Goal: Navigation & Orientation: Find specific page/section

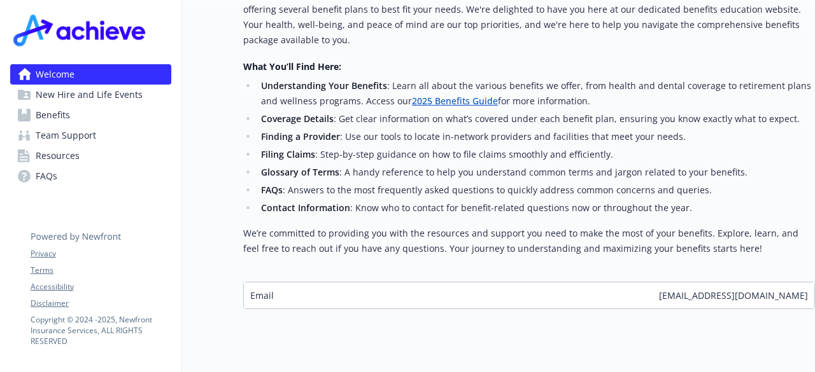
scroll to position [545, 0]
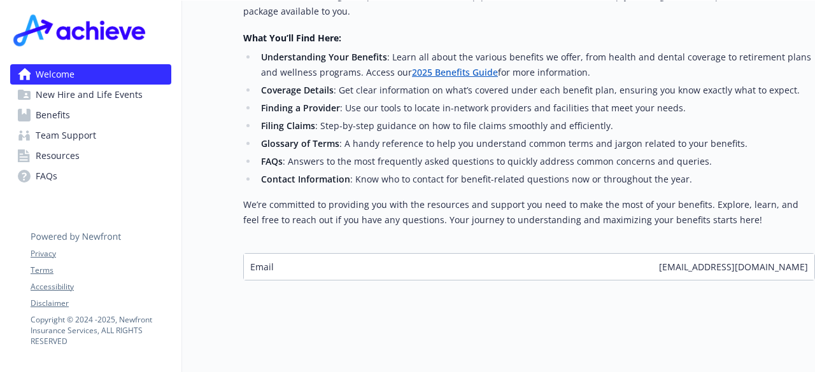
click at [88, 109] on link "Benefits" at bounding box center [90, 115] width 161 height 20
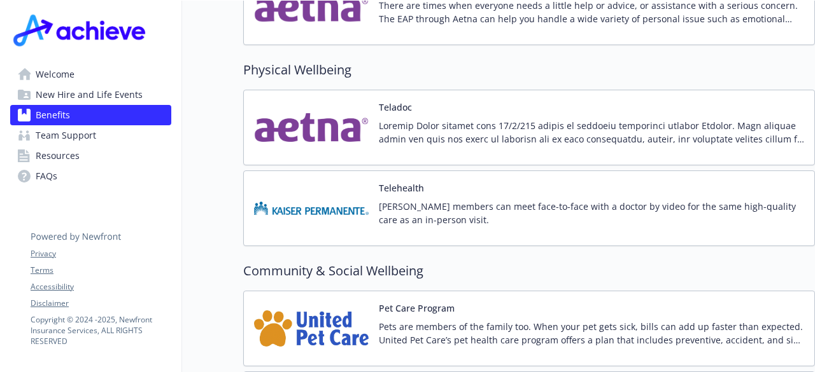
scroll to position [2631, 0]
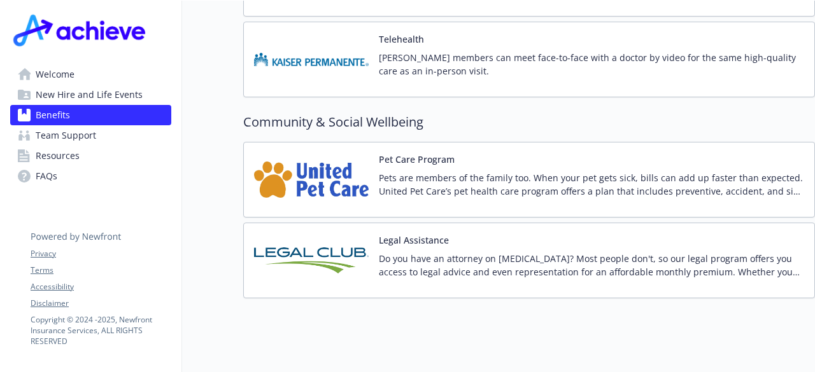
click at [92, 137] on span "Team Support" at bounding box center [66, 135] width 60 height 20
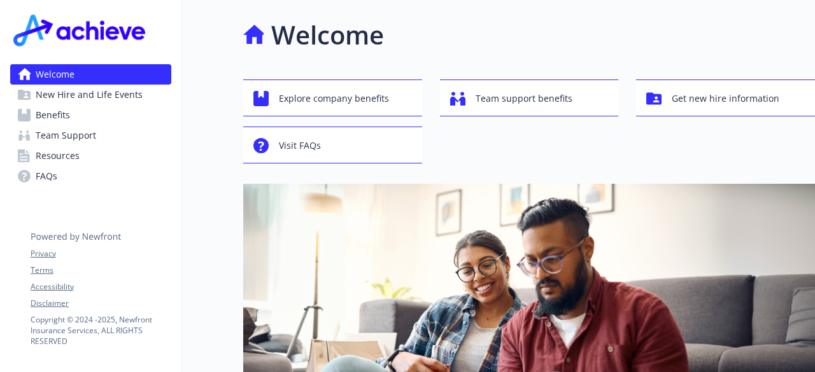
click at [136, 94] on span "New Hire and Life Events" at bounding box center [89, 95] width 107 height 20
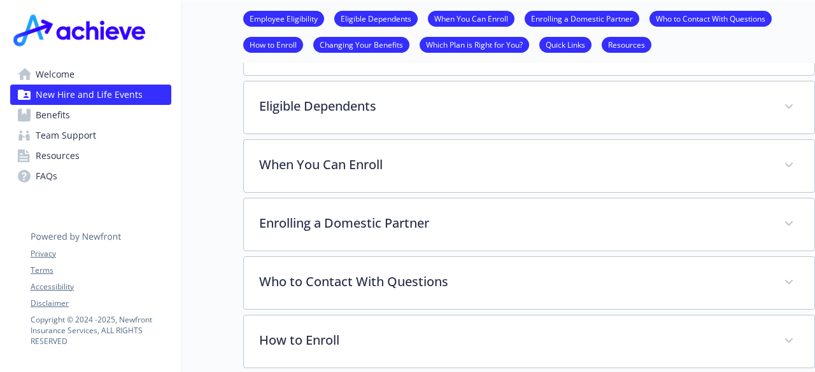
scroll to position [509, 0]
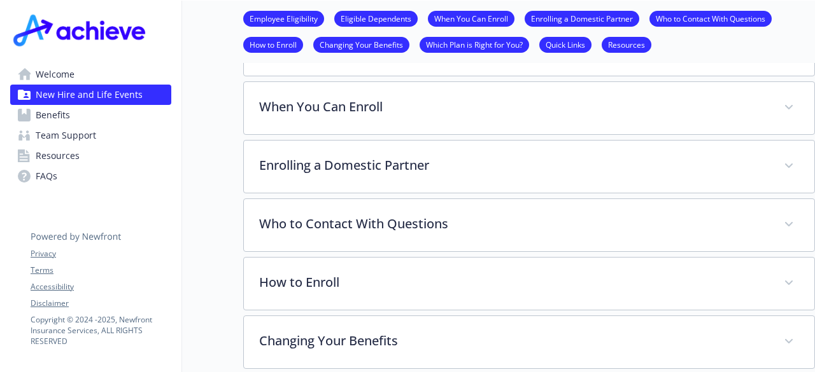
click at [107, 111] on link "Benefits" at bounding box center [90, 115] width 161 height 20
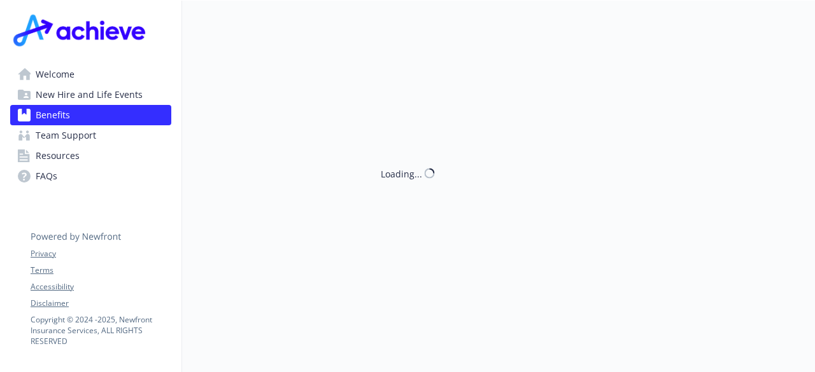
scroll to position [509, 0]
